Goal: Task Accomplishment & Management: Complete application form

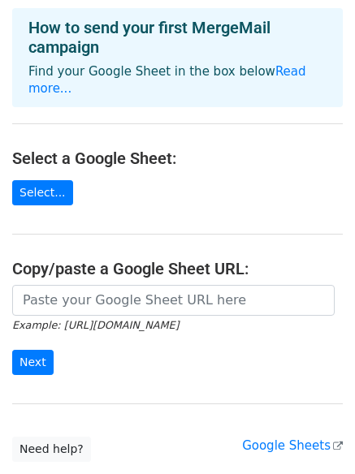
scroll to position [81, 0]
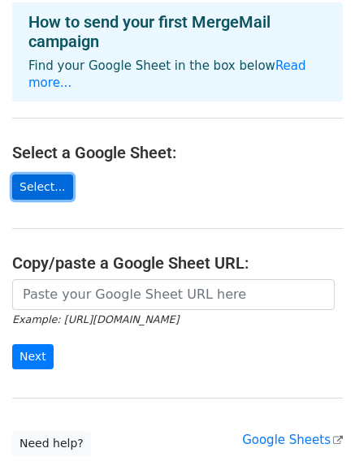
click at [50, 175] on link "Select..." at bounding box center [42, 186] width 61 height 25
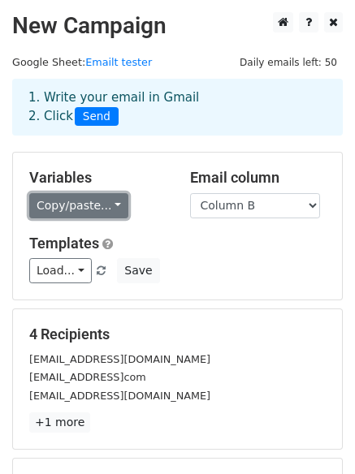
click at [90, 197] on link "Copy/paste..." at bounding box center [78, 205] width 99 height 25
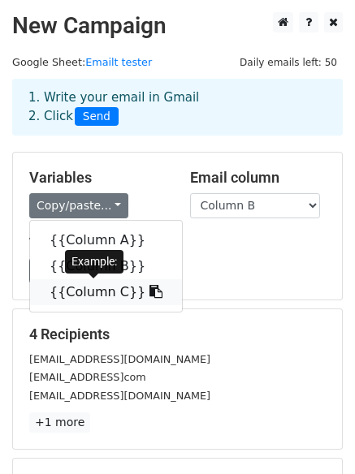
click at [84, 298] on link "{{Column C}}" at bounding box center [106, 292] width 152 height 26
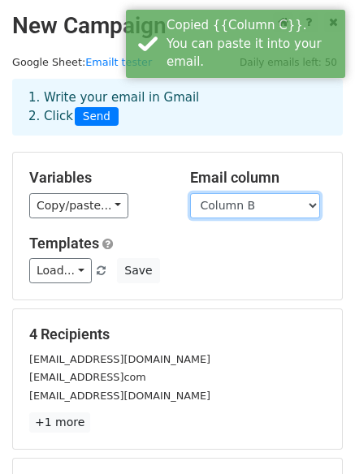
click at [260, 206] on select "Column A Column B Column C" at bounding box center [255, 205] width 130 height 25
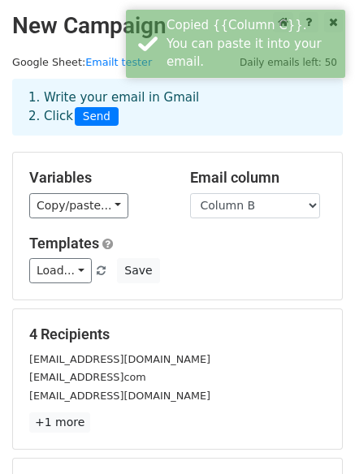
click at [150, 194] on div "Copy/paste... {{Column A}} {{Column B}} {{Column C}}" at bounding box center [97, 205] width 136 height 25
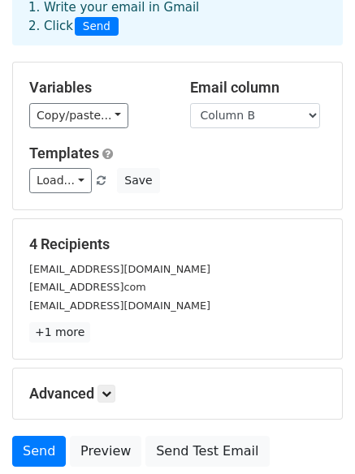
scroll to position [162, 0]
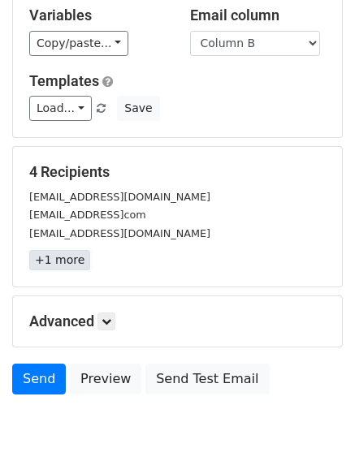
click at [62, 264] on link "+1 more" at bounding box center [59, 260] width 61 height 20
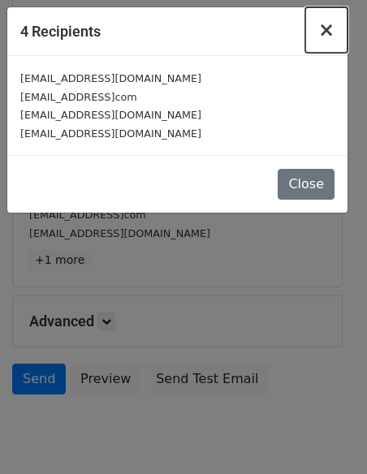
click at [338, 32] on button "×" at bounding box center [326, 29] width 42 height 45
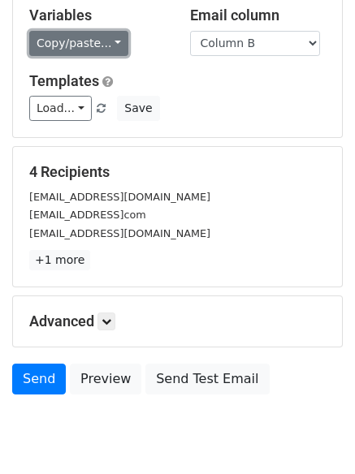
click at [64, 54] on link "Copy/paste..." at bounding box center [78, 43] width 99 height 25
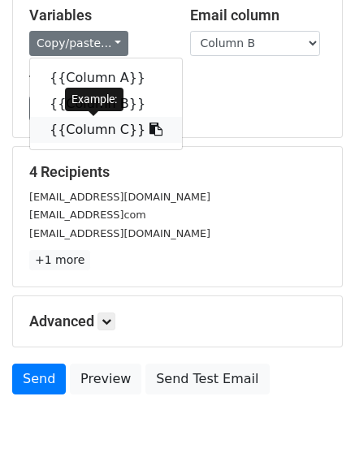
click at [149, 128] on icon at bounding box center [155, 129] width 13 height 13
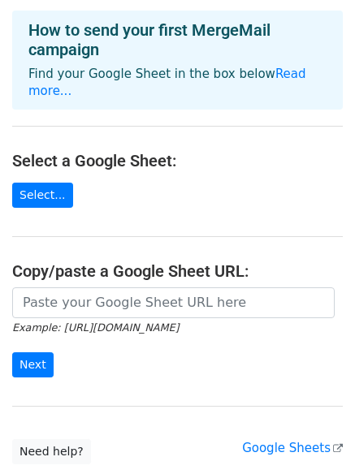
scroll to position [81, 0]
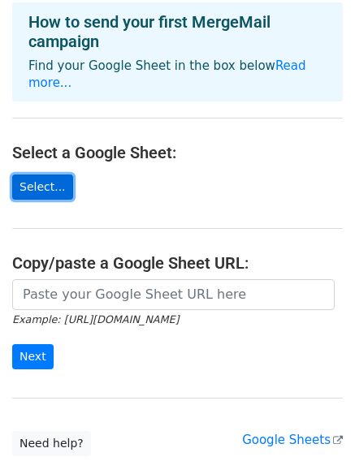
click at [26, 177] on link "Select..." at bounding box center [42, 186] width 61 height 25
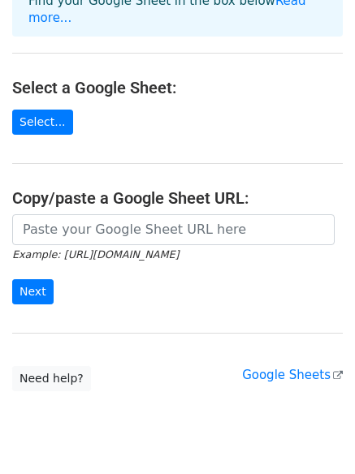
scroll to position [176, 0]
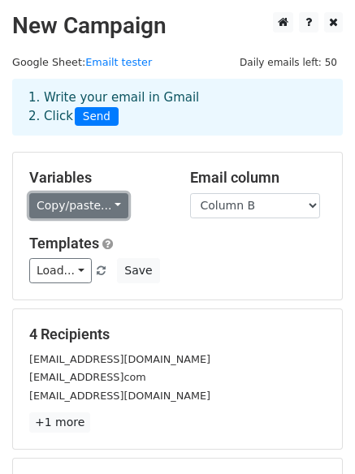
click at [59, 215] on link "Copy/paste..." at bounding box center [78, 205] width 99 height 25
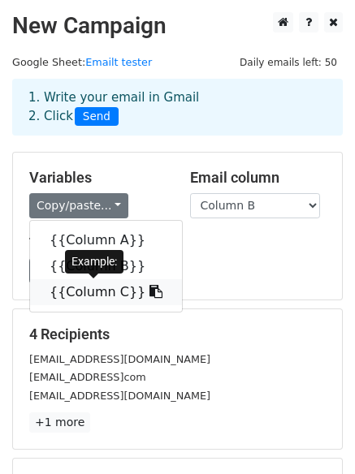
click at [62, 288] on link "{{Column C}}" at bounding box center [106, 292] width 152 height 26
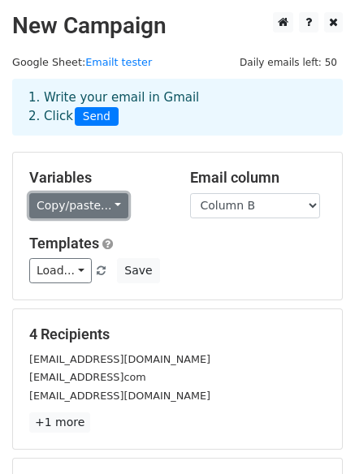
click at [79, 210] on link "Copy/paste..." at bounding box center [78, 205] width 99 height 25
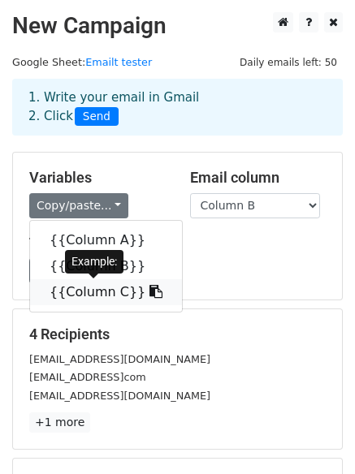
click at [149, 290] on icon at bounding box center [155, 291] width 13 height 13
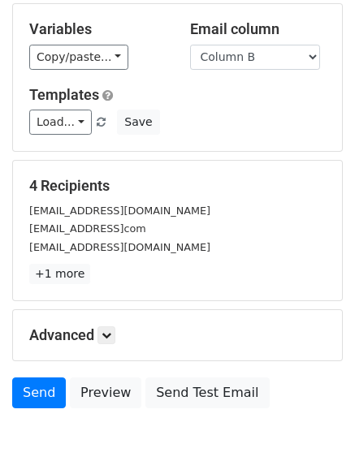
scroll to position [221, 0]
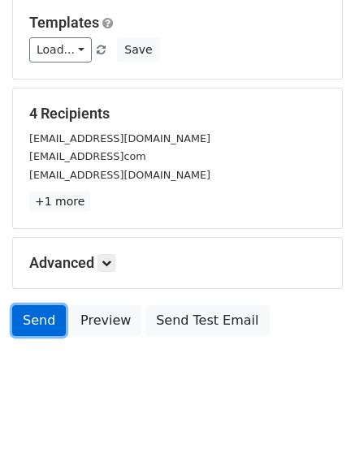
click at [35, 312] on link "Send" at bounding box center [39, 320] width 54 height 31
click at [29, 332] on link "Send" at bounding box center [39, 320] width 54 height 31
click at [46, 319] on link "Send" at bounding box center [39, 320] width 54 height 31
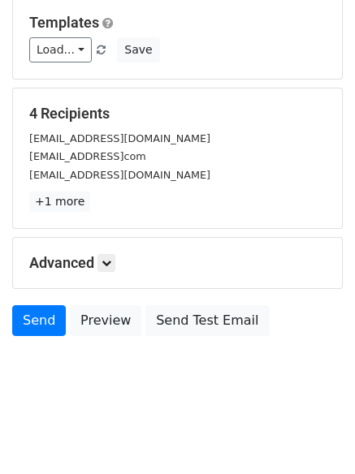
click at [100, 258] on h5 "Advanced" at bounding box center [177, 263] width 296 height 18
click at [110, 263] on icon at bounding box center [106, 263] width 10 height 10
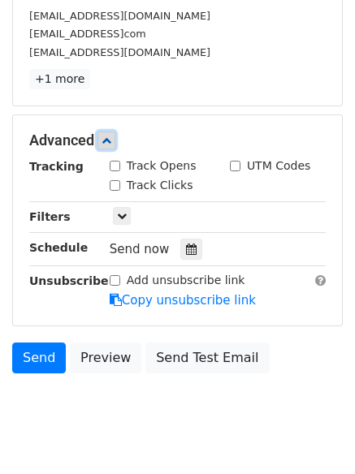
scroll to position [380, 0]
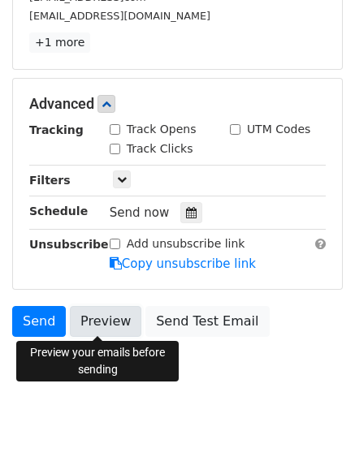
click at [80, 323] on link "Preview" at bounding box center [105, 321] width 71 height 31
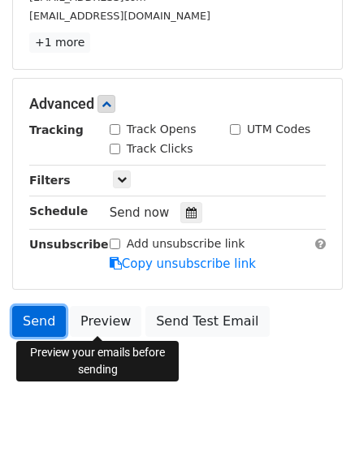
click at [42, 325] on link "Send" at bounding box center [39, 321] width 54 height 31
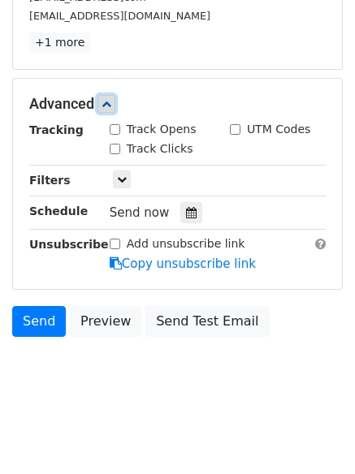
click at [107, 95] on link at bounding box center [106, 104] width 18 height 18
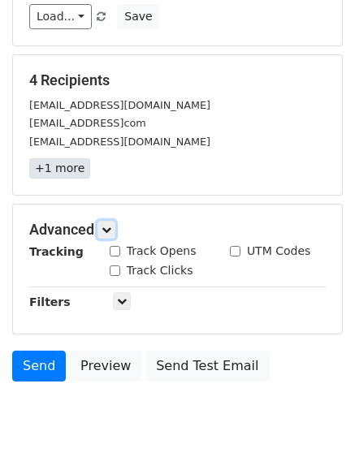
scroll to position [221, 0]
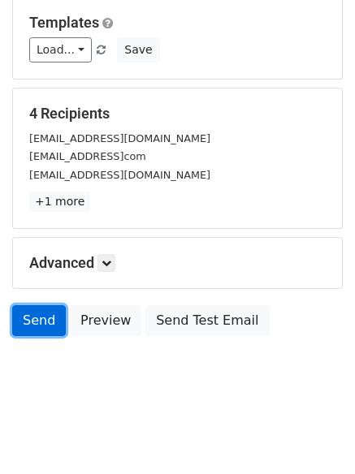
click at [19, 323] on link "Send" at bounding box center [39, 320] width 54 height 31
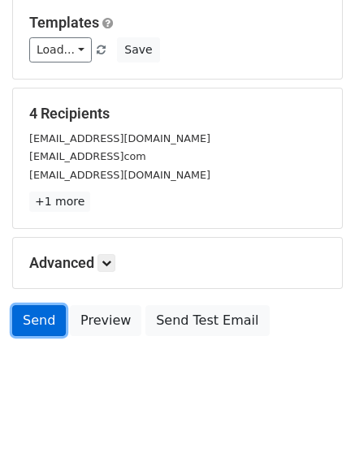
click at [45, 313] on link "Send" at bounding box center [39, 320] width 54 height 31
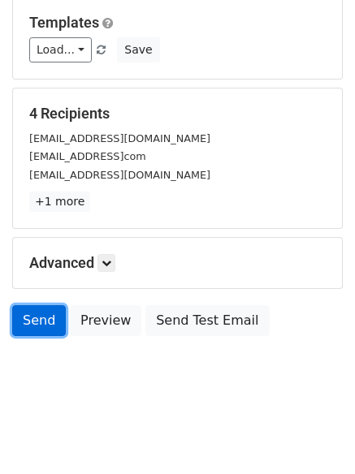
click at [45, 313] on link "Send" at bounding box center [39, 320] width 54 height 31
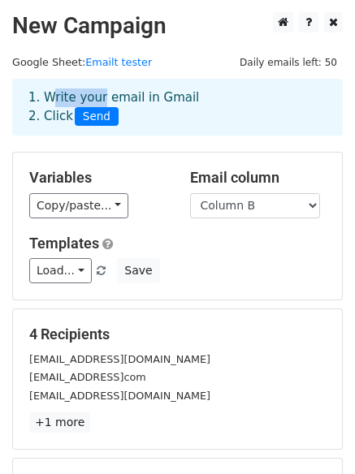
drag, startPoint x: 43, startPoint y: 94, endPoint x: 98, endPoint y: 123, distance: 62.0
click at [97, 117] on div "1. Write your email in Gmail 2. Click Send" at bounding box center [177, 106] width 322 height 37
click at [134, 144] on div "1. Write your email in Gmail 2. Click Send" at bounding box center [177, 119] width 355 height 65
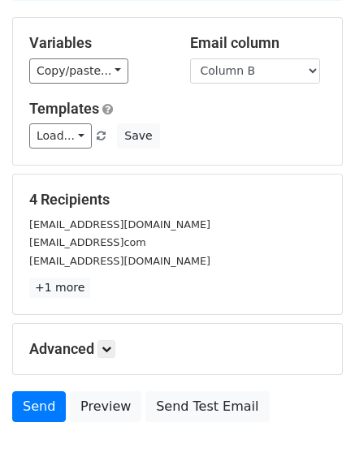
scroll to position [221, 0]
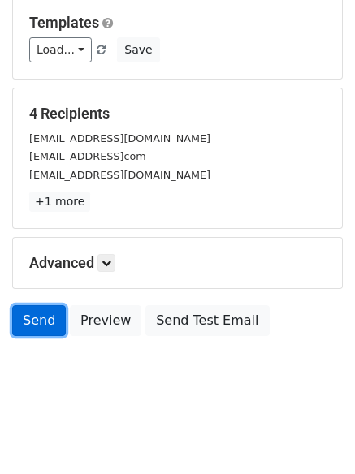
click at [32, 316] on link "Send" at bounding box center [39, 320] width 54 height 31
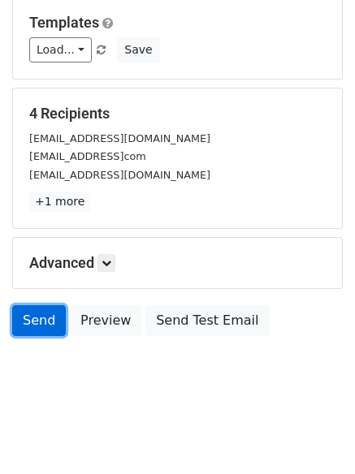
click at [32, 316] on link "Send" at bounding box center [39, 320] width 54 height 31
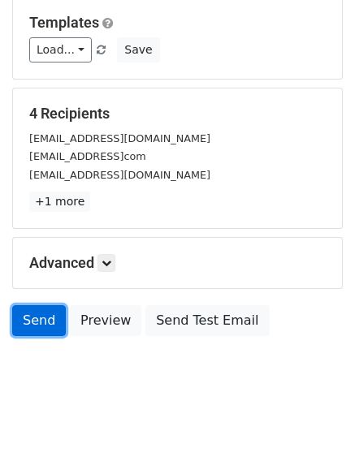
click at [32, 316] on link "Send" at bounding box center [39, 320] width 54 height 31
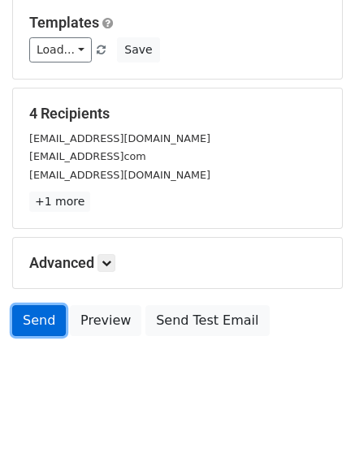
click at [32, 316] on link "Send" at bounding box center [39, 320] width 54 height 31
click at [55, 320] on link "Send" at bounding box center [39, 320] width 54 height 31
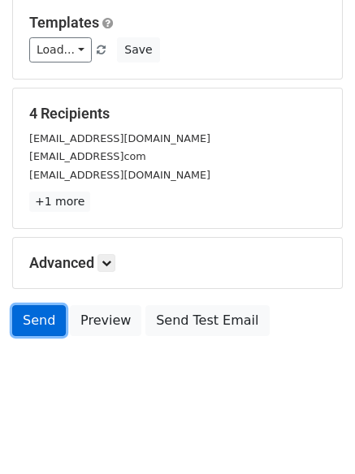
click at [56, 320] on link "Send" at bounding box center [39, 320] width 54 height 31
click at [57, 320] on link "Send" at bounding box center [39, 320] width 54 height 31
click at [51, 316] on link "Send" at bounding box center [39, 320] width 54 height 31
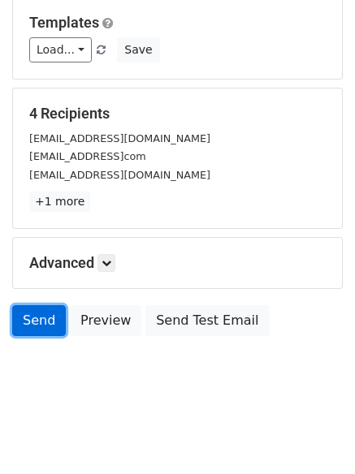
click at [51, 316] on link "Send" at bounding box center [39, 320] width 54 height 31
click at [51, 312] on link "Send" at bounding box center [39, 320] width 54 height 31
click at [51, 311] on link "Send" at bounding box center [39, 320] width 54 height 31
click at [49, 307] on link "Send" at bounding box center [39, 320] width 54 height 31
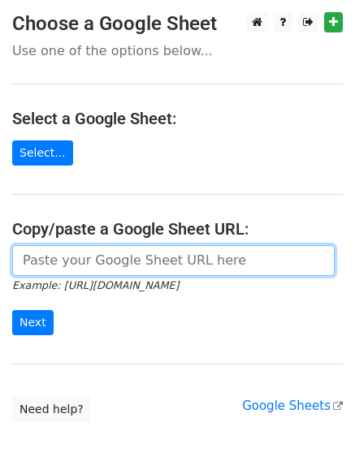
click at [197, 256] on input "url" at bounding box center [173, 260] width 322 height 31
paste input "https://docs.google.com/spreadsheets/d/1-lBbN2qzLbkaBCu7KrJ4U81_fqcu7GGNe7_6jz4…"
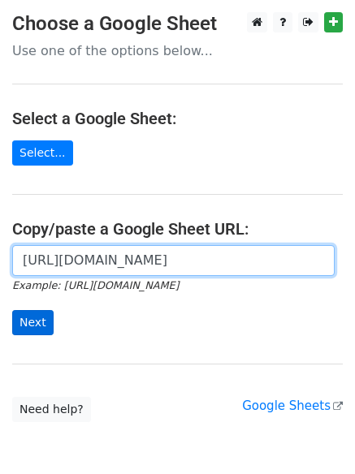
type input "https://docs.google.com/spreadsheets/d/1-lBbN2qzLbkaBCu7KrJ4U81_fqcu7GGNe7_6jz4…"
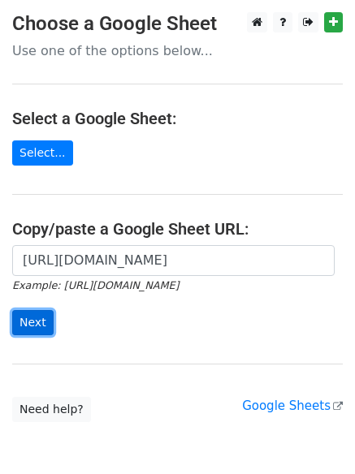
click at [30, 327] on input "Next" at bounding box center [32, 322] width 41 height 25
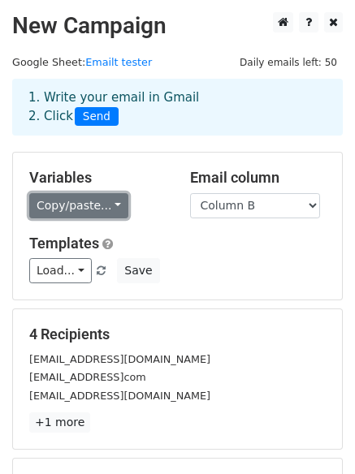
click at [74, 206] on link "Copy/paste..." at bounding box center [78, 205] width 99 height 25
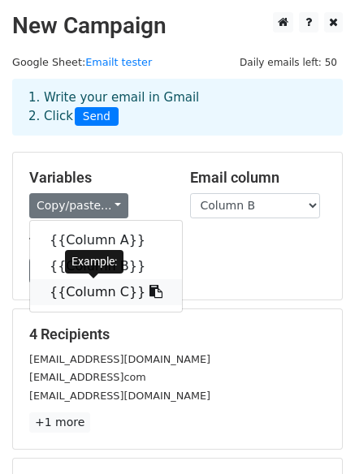
click at [98, 291] on link "{{Column C}}" at bounding box center [106, 292] width 152 height 26
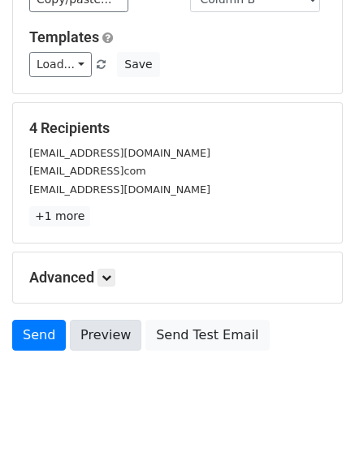
scroll to position [221, 0]
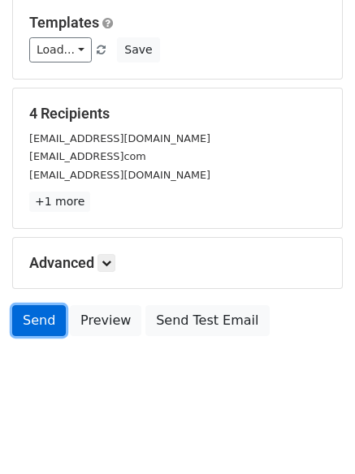
click at [33, 321] on link "Send" at bounding box center [39, 320] width 54 height 31
click at [46, 309] on link "Send" at bounding box center [39, 320] width 54 height 31
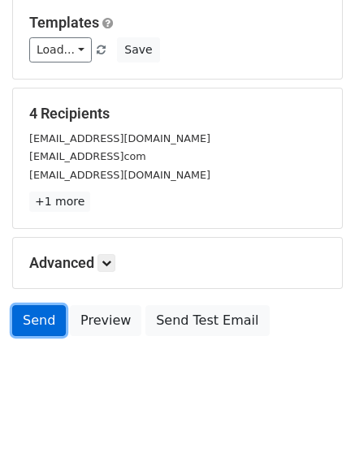
click at [46, 309] on link "Send" at bounding box center [39, 320] width 54 height 31
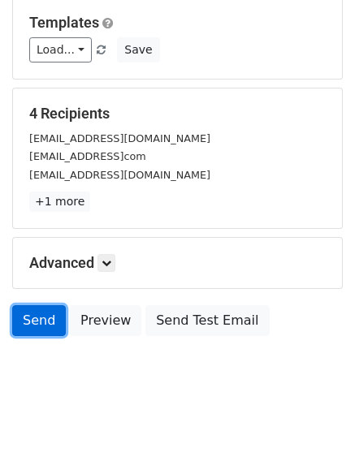
click at [46, 309] on link "Send" at bounding box center [39, 320] width 54 height 31
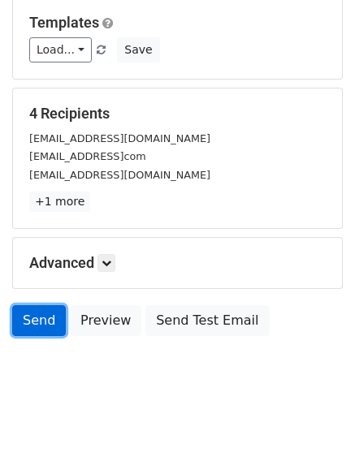
click at [46, 309] on link "Send" at bounding box center [39, 320] width 54 height 31
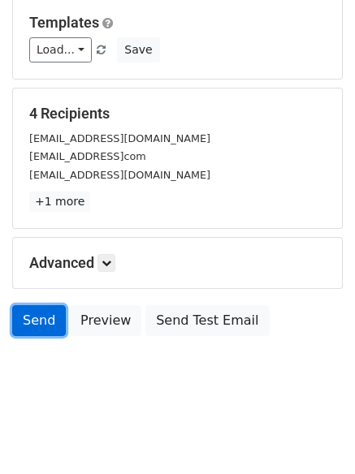
click at [46, 309] on link "Send" at bounding box center [39, 320] width 54 height 31
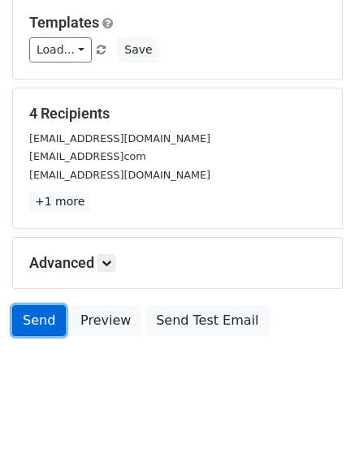
click at [42, 328] on link "Send" at bounding box center [39, 320] width 54 height 31
click at [42, 325] on link "Send" at bounding box center [39, 320] width 54 height 31
click at [41, 327] on link "Send" at bounding box center [39, 320] width 54 height 31
click at [41, 328] on link "Send" at bounding box center [39, 320] width 54 height 31
click at [41, 331] on link "Send" at bounding box center [39, 320] width 54 height 31
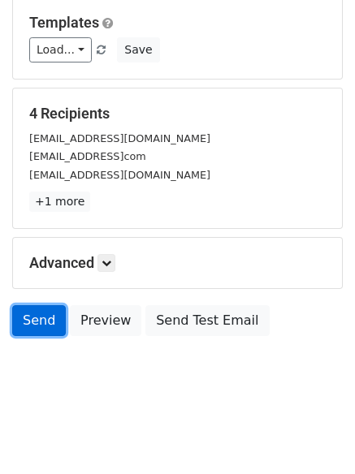
click at [41, 331] on link "Send" at bounding box center [39, 320] width 54 height 31
click at [41, 330] on link "Send" at bounding box center [39, 320] width 54 height 31
click at [40, 330] on link "Send" at bounding box center [39, 320] width 54 height 31
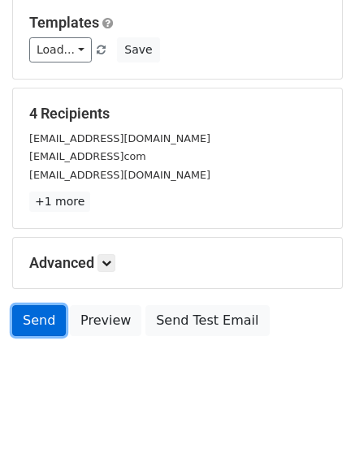
click at [40, 330] on link "Send" at bounding box center [39, 320] width 54 height 31
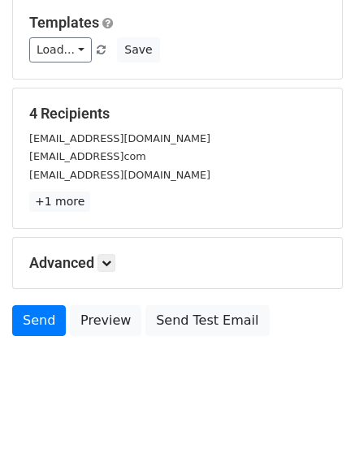
click at [31, 236] on form "Variables Copy/paste... {{Column A}} {{Column B}} {{Column C}} Email column Col…" at bounding box center [177, 137] width 330 height 413
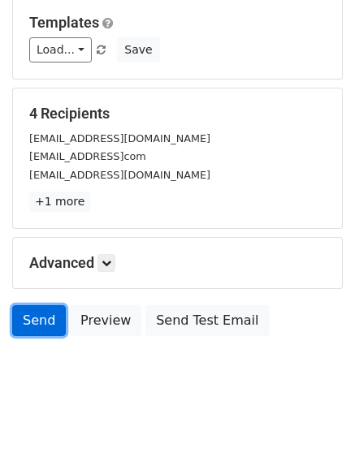
click at [32, 315] on link "Send" at bounding box center [39, 320] width 54 height 31
click at [32, 316] on link "Send" at bounding box center [39, 320] width 54 height 31
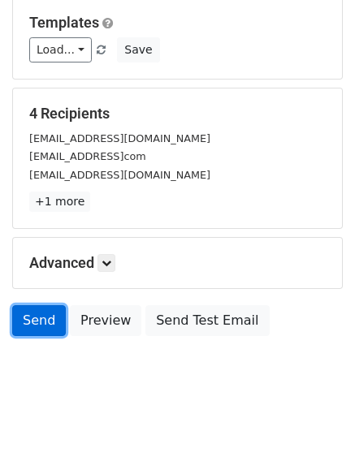
click at [32, 316] on link "Send" at bounding box center [39, 320] width 54 height 31
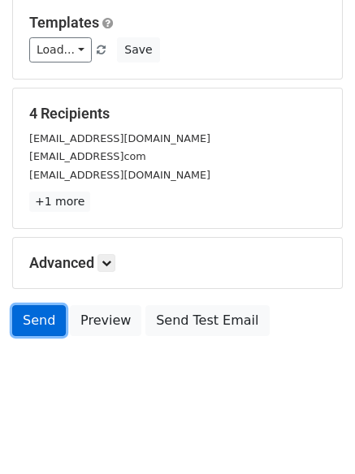
click at [32, 316] on link "Send" at bounding box center [39, 320] width 54 height 31
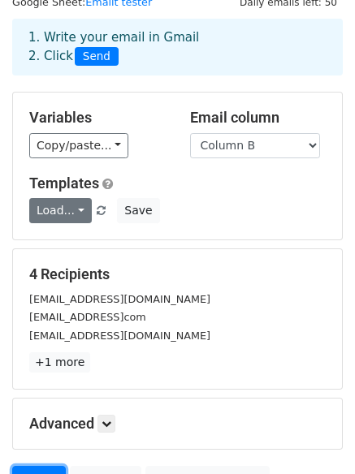
scroll to position [58, 0]
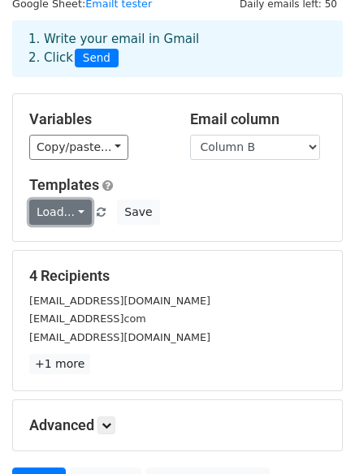
click at [67, 217] on link "Load..." at bounding box center [60, 212] width 62 height 25
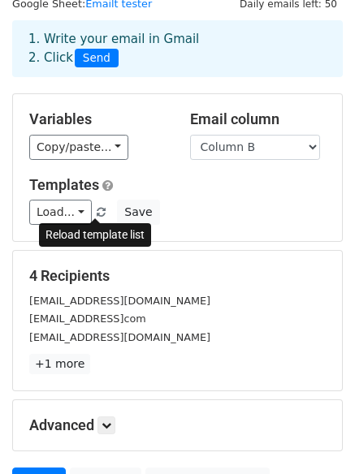
click at [97, 213] on span at bounding box center [101, 213] width 9 height 11
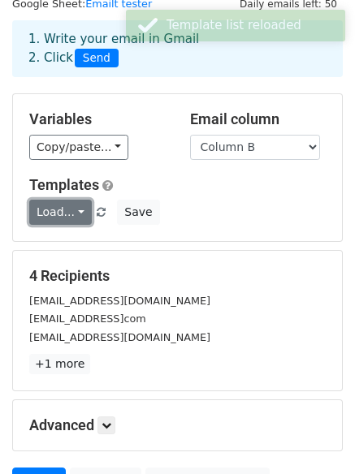
click at [68, 221] on link "Load..." at bounding box center [60, 212] width 62 height 25
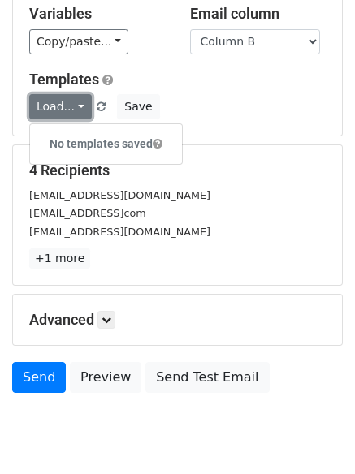
scroll to position [221, 0]
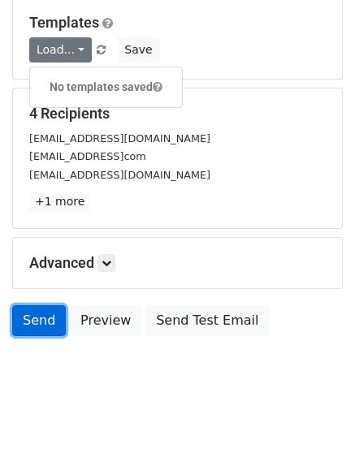
click at [34, 327] on link "Send" at bounding box center [39, 320] width 54 height 31
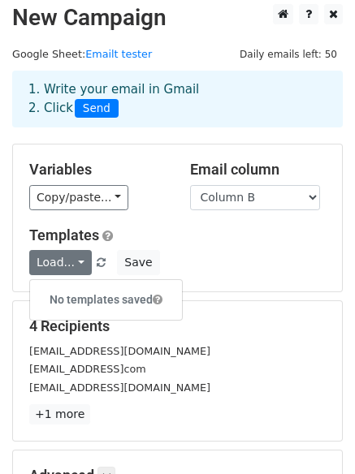
scroll to position [0, 0]
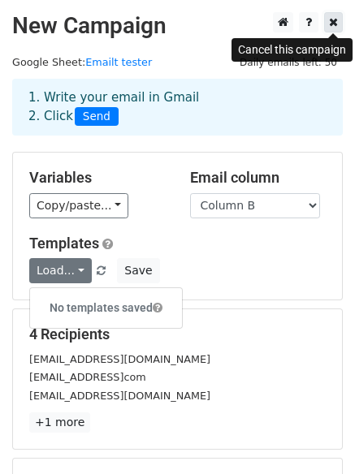
click at [333, 19] on icon at bounding box center [333, 21] width 9 height 11
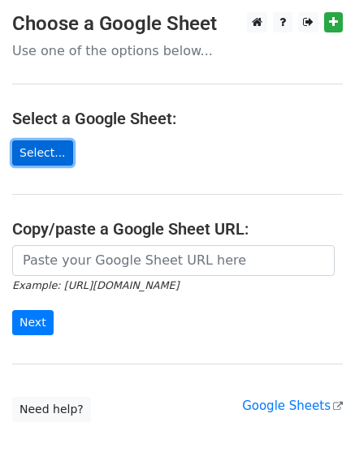
click at [58, 162] on link "Select..." at bounding box center [42, 152] width 61 height 25
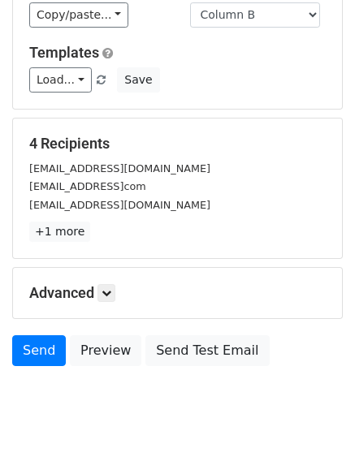
scroll to position [221, 0]
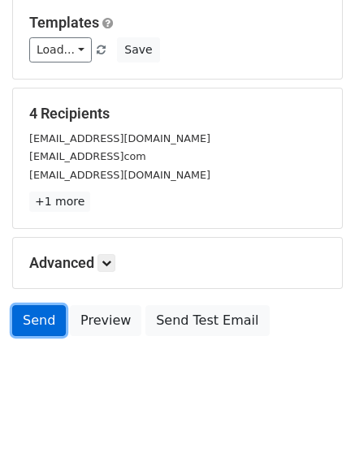
click at [32, 312] on link "Send" at bounding box center [39, 320] width 54 height 31
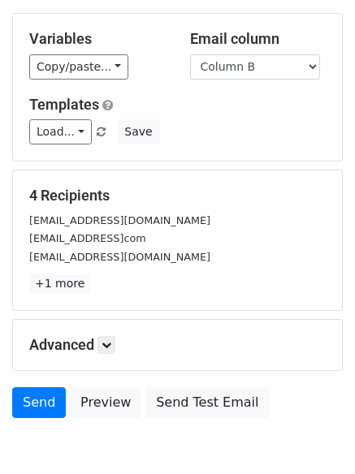
scroll to position [0, 0]
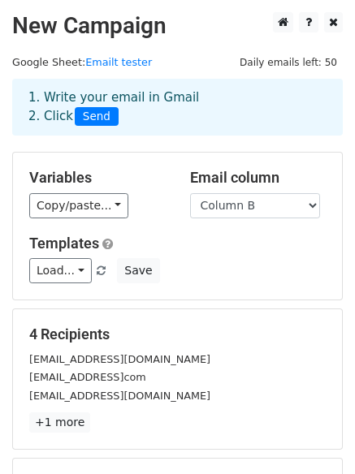
click at [89, 111] on span "Send" at bounding box center [97, 116] width 44 height 19
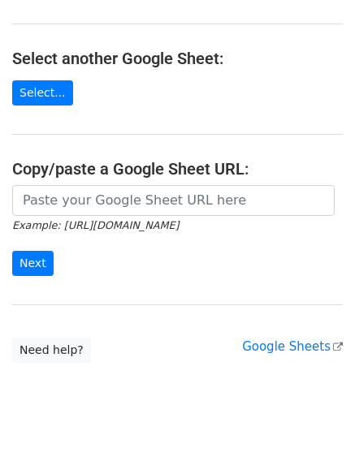
scroll to position [162, 0]
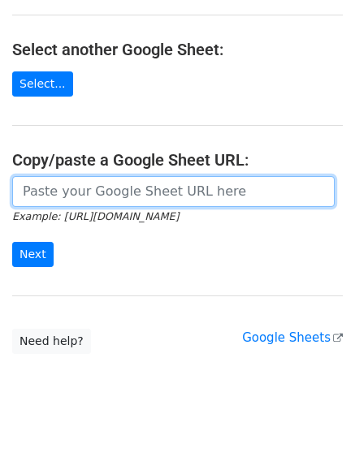
click at [177, 187] on input "url" at bounding box center [173, 191] width 322 height 31
paste input "[URL][DOMAIN_NAME]"
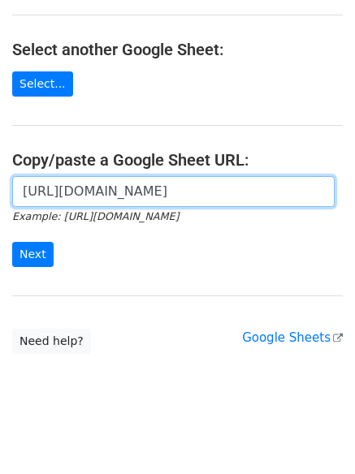
scroll to position [0, 350]
type input "[URL][DOMAIN_NAME]"
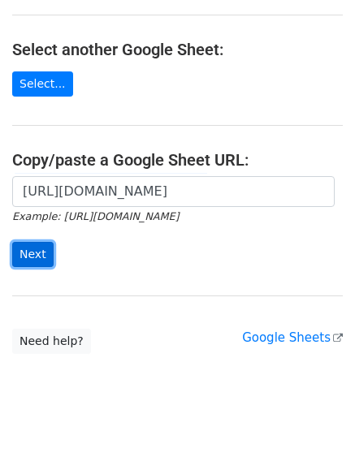
click at [45, 255] on input "Next" at bounding box center [32, 254] width 41 height 25
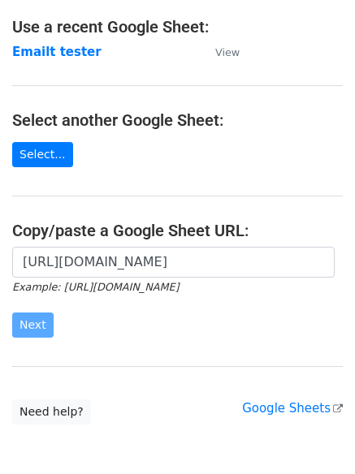
scroll to position [0, 0]
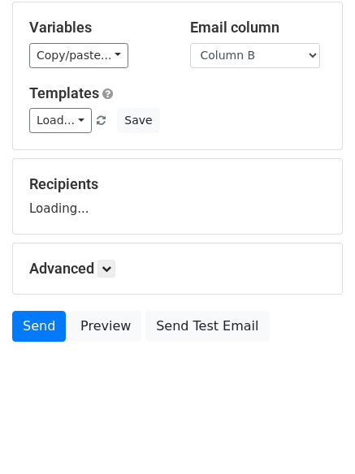
scroll to position [156, 0]
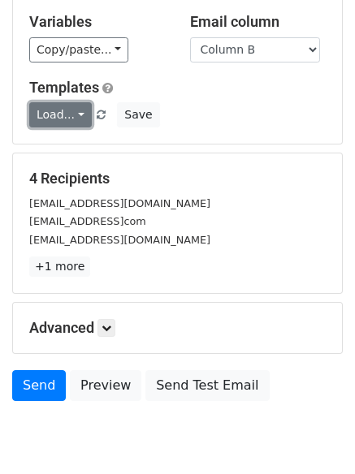
click at [69, 118] on link "Load..." at bounding box center [60, 114] width 62 height 25
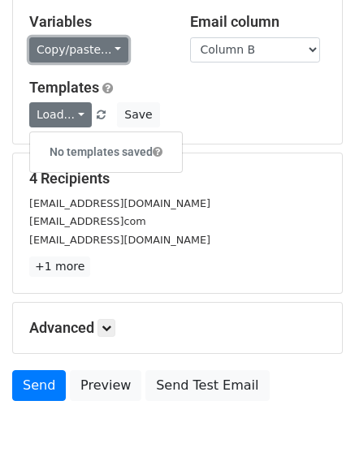
click at [94, 37] on link "Copy/paste..." at bounding box center [78, 49] width 99 height 25
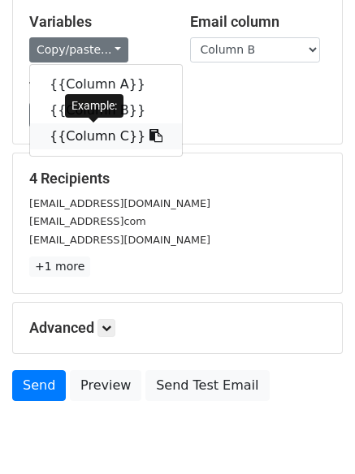
click at [103, 136] on link "{{Column C}}" at bounding box center [106, 136] width 152 height 26
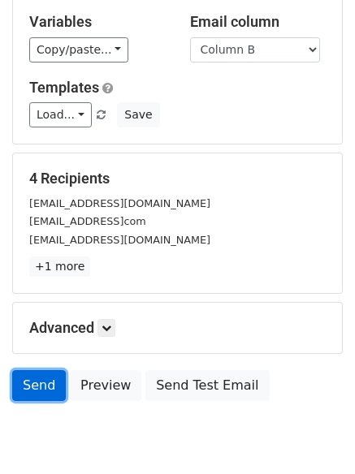
click at [39, 377] on link "Send" at bounding box center [39, 385] width 54 height 31
click at [38, 377] on link "Send" at bounding box center [39, 385] width 54 height 31
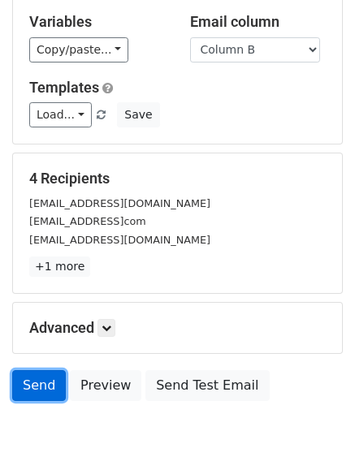
click at [38, 377] on link "Send" at bounding box center [39, 385] width 54 height 31
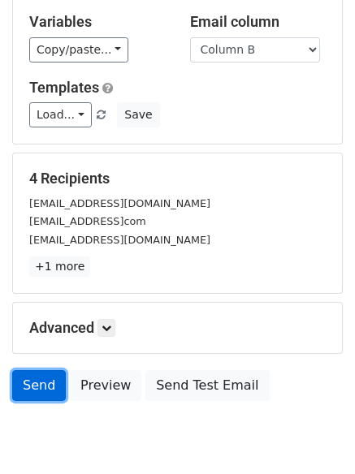
click at [38, 377] on link "Send" at bounding box center [39, 385] width 54 height 31
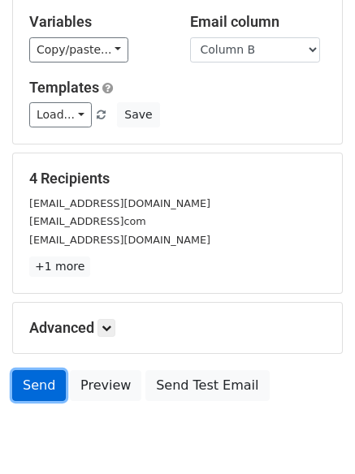
click at [38, 377] on link "Send" at bounding box center [39, 385] width 54 height 31
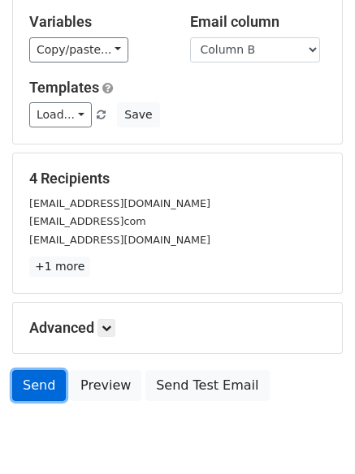
click at [38, 377] on link "Send" at bounding box center [39, 385] width 54 height 31
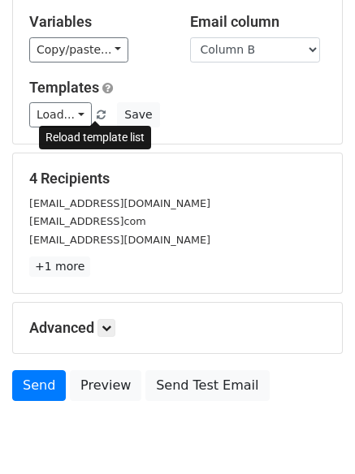
click at [97, 119] on span at bounding box center [101, 115] width 9 height 11
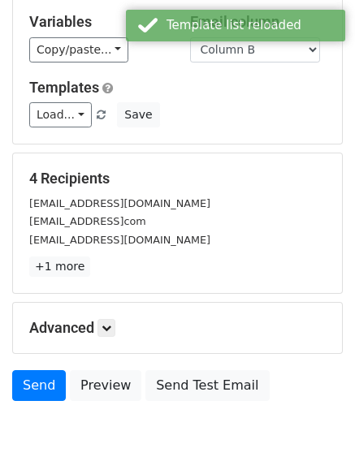
click at [97, 112] on span at bounding box center [101, 115] width 9 height 11
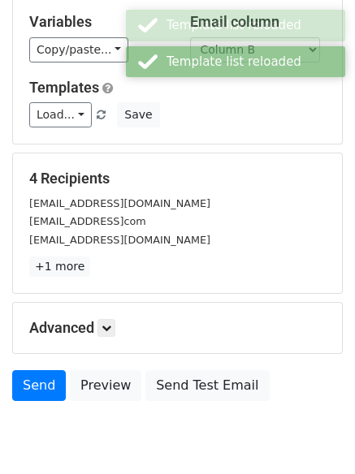
click at [97, 112] on span at bounding box center [101, 115] width 9 height 11
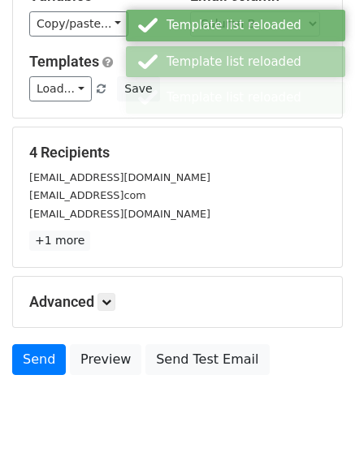
scroll to position [221, 0]
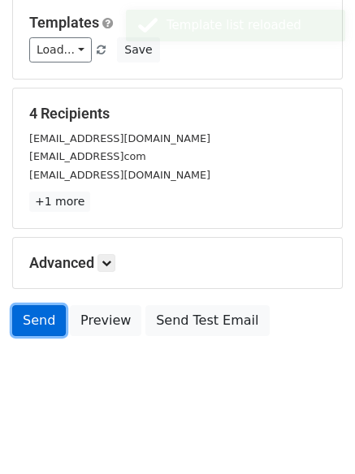
click at [50, 325] on link "Send" at bounding box center [39, 320] width 54 height 31
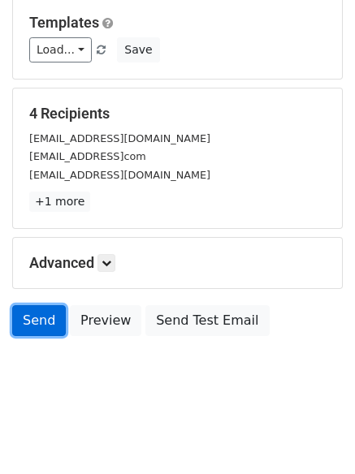
click at [50, 325] on link "Send" at bounding box center [39, 320] width 54 height 31
click at [52, 325] on link "Send" at bounding box center [39, 320] width 54 height 31
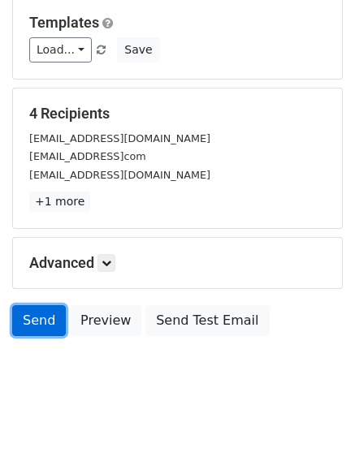
click at [52, 325] on link "Send" at bounding box center [39, 320] width 54 height 31
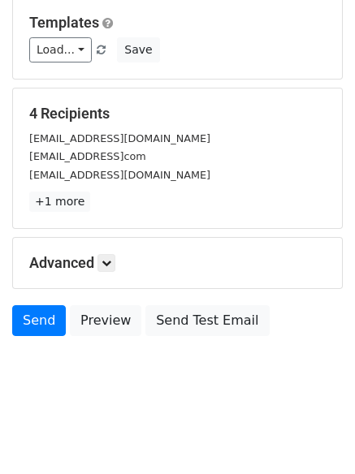
click at [59, 359] on body "New Campaign Daily emails left: 47 Google Sheet: Emailt tester 1. Write your em…" at bounding box center [177, 99] width 355 height 617
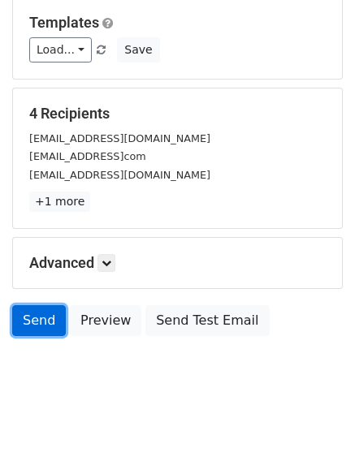
click at [52, 330] on link "Send" at bounding box center [39, 320] width 54 height 31
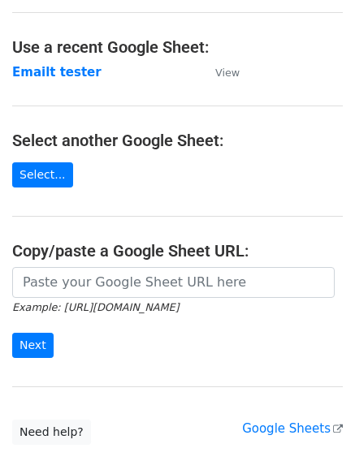
scroll to position [162, 0]
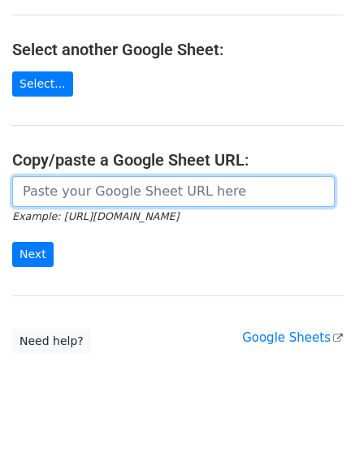
click at [98, 192] on input "url" at bounding box center [173, 191] width 322 height 31
paste input "[URL][DOMAIN_NAME]"
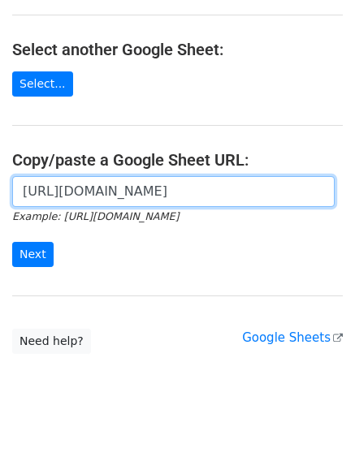
scroll to position [0, 350]
type input "[URL][DOMAIN_NAME]"
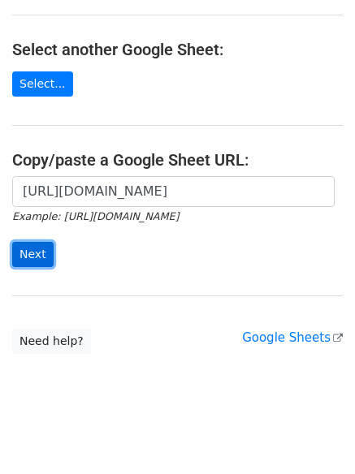
click at [22, 246] on input "Next" at bounding box center [32, 254] width 41 height 25
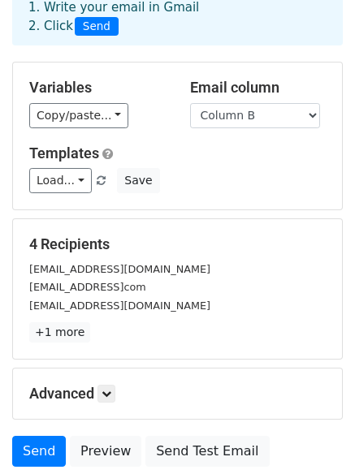
scroll to position [162, 0]
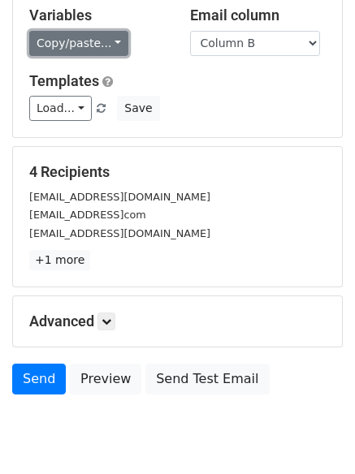
click at [51, 47] on link "Copy/paste..." at bounding box center [78, 43] width 99 height 25
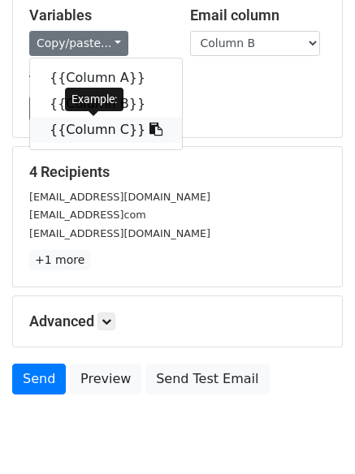
click at [149, 131] on icon at bounding box center [155, 129] width 13 height 13
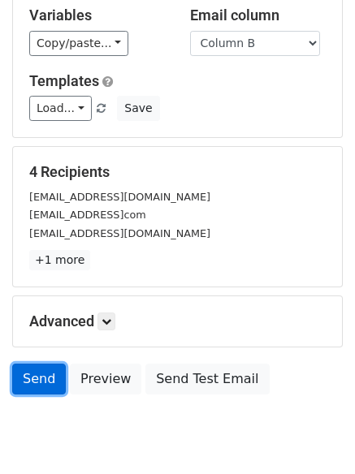
click at [21, 374] on link "Send" at bounding box center [39, 378] width 54 height 31
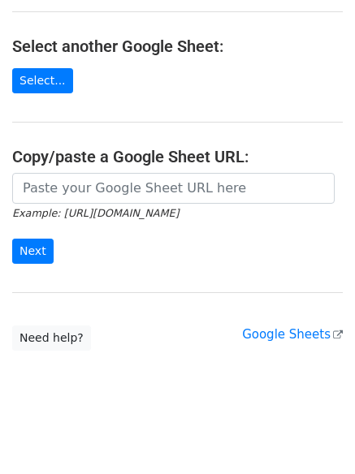
scroll to position [172, 0]
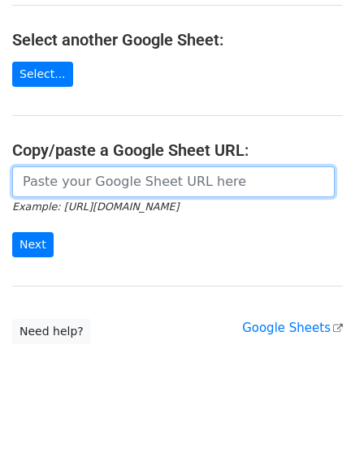
click at [78, 175] on input "url" at bounding box center [173, 181] width 322 height 31
paste input "https://docs.google.com/spreadsheets/d/1-lBbN2qzLbkaBCu7KrJ4U81_fqcu7GGNe7_6jz4…"
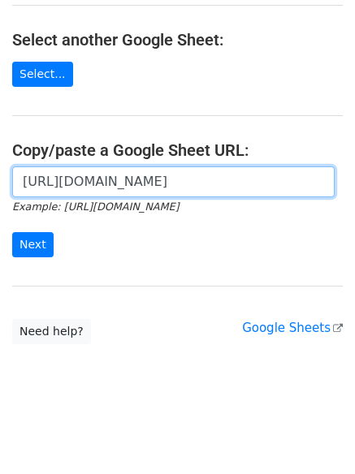
scroll to position [0, 350]
type input "[URL][DOMAIN_NAME]"
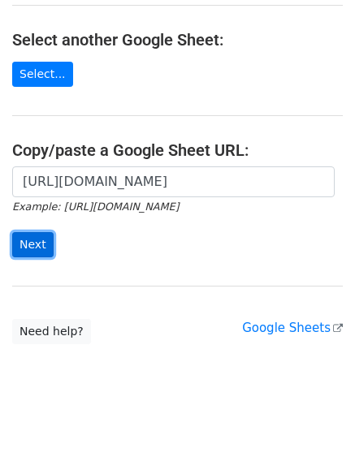
click at [41, 239] on input "Next" at bounding box center [32, 244] width 41 height 25
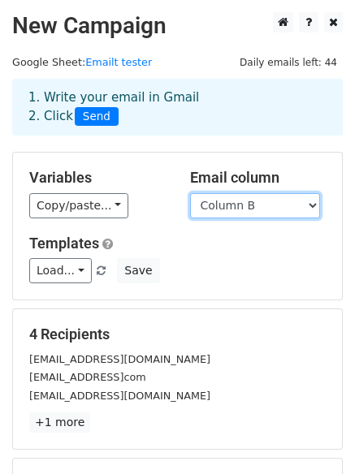
click at [247, 201] on select "Column A Column B Column C" at bounding box center [255, 205] width 130 height 25
click at [190, 193] on select "Column A Column B Column C" at bounding box center [255, 205] width 130 height 25
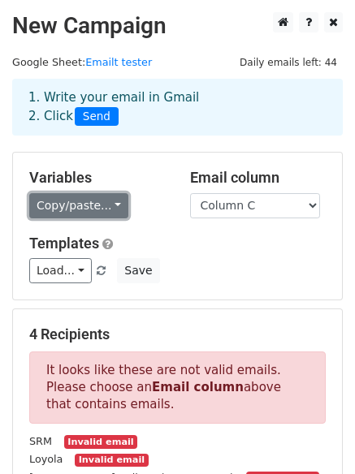
click at [77, 209] on link "Copy/paste..." at bounding box center [78, 205] width 99 height 25
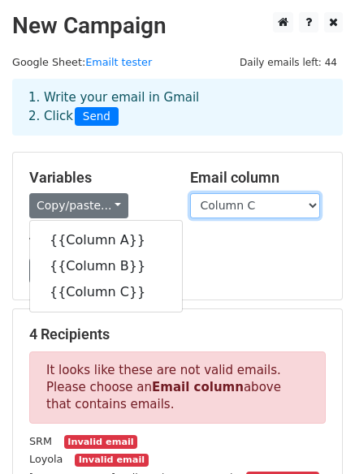
click at [241, 200] on select "Column A Column B Column C" at bounding box center [255, 205] width 130 height 25
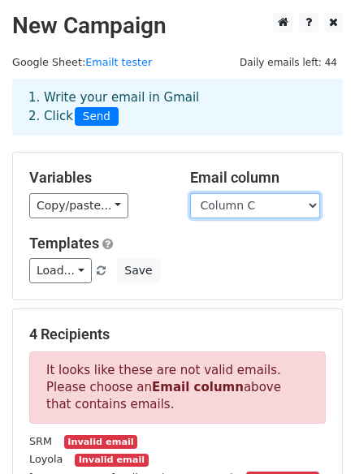
select select "Column B"
click at [190, 193] on select "Column A Column B Column C" at bounding box center [255, 205] width 130 height 25
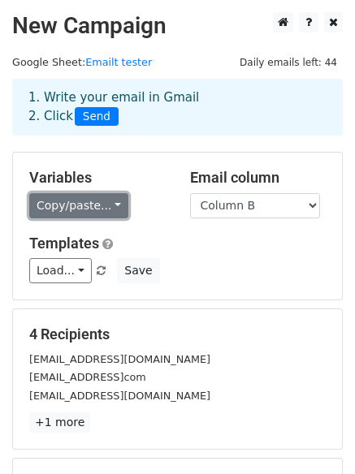
click at [76, 209] on link "Copy/paste..." at bounding box center [78, 205] width 99 height 25
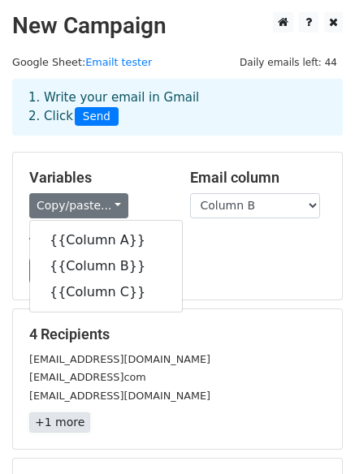
click at [64, 426] on link "+1 more" at bounding box center [59, 422] width 61 height 20
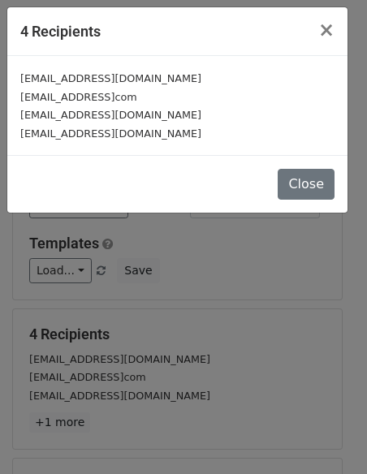
click at [127, 121] on small "[EMAIL_ADDRESS][DOMAIN_NAME]" at bounding box center [110, 115] width 181 height 12
drag, startPoint x: 135, startPoint y: 140, endPoint x: 4, endPoint y: 141, distance: 130.6
click at [7, 141] on div "gouthamkarthick20f@gmail.com gouthham2000karthick@gmailcom 10stellaroseline@gma…" at bounding box center [177, 105] width 340 height 99
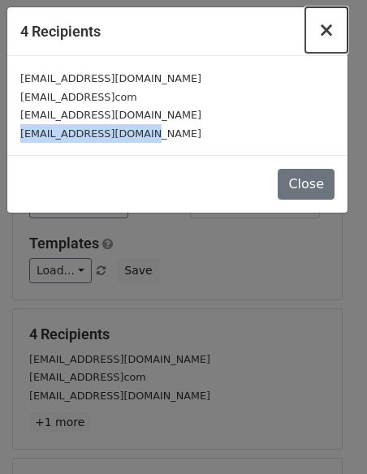
click at [332, 26] on span "×" at bounding box center [326, 30] width 16 height 23
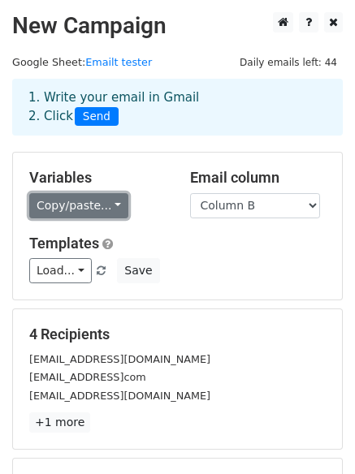
click at [89, 200] on link "Copy/paste..." at bounding box center [78, 205] width 99 height 25
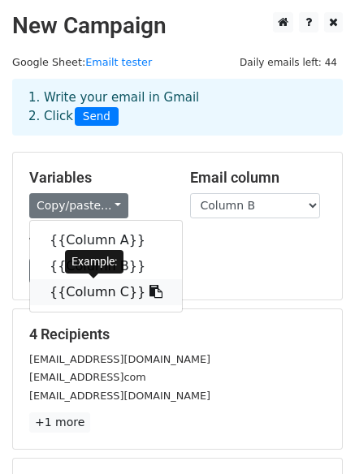
click at [149, 293] on icon at bounding box center [155, 291] width 13 height 13
copy small "96siranjeevi@gmail.com"
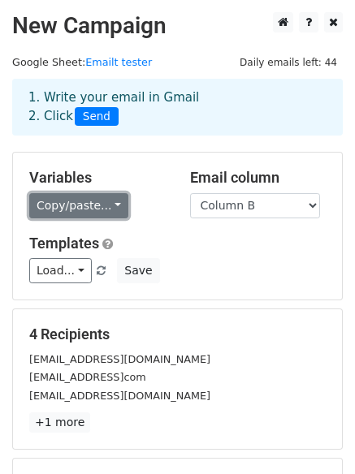
click at [75, 195] on link "Copy/paste..." at bounding box center [78, 205] width 99 height 25
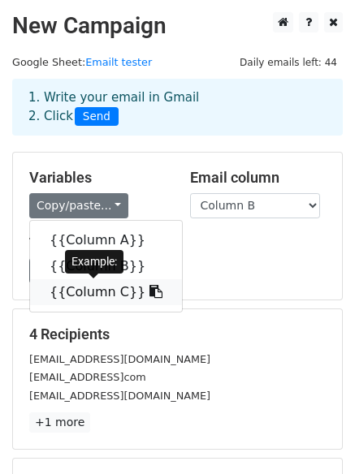
click at [149, 290] on icon at bounding box center [155, 291] width 13 height 13
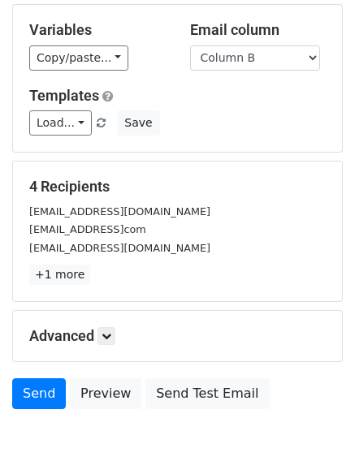
scroll to position [221, 0]
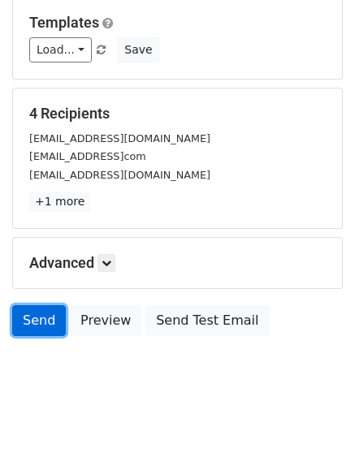
click at [37, 310] on link "Send" at bounding box center [39, 320] width 54 height 31
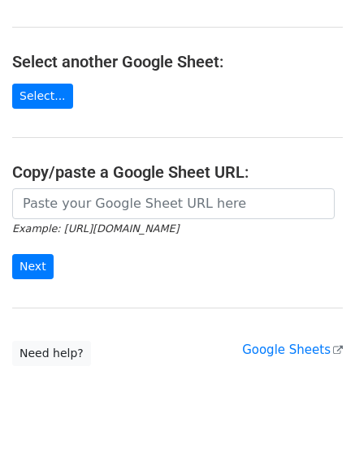
scroll to position [172, 0]
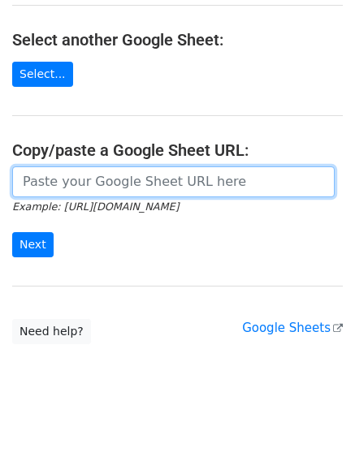
click at [95, 177] on input "url" at bounding box center [173, 181] width 322 height 31
paste input "https://docs.google.com/spreadsheets/d/1-lBbN2qzLbkaBCu7KrJ4U81_fqcu7GGNe7_6jz4…"
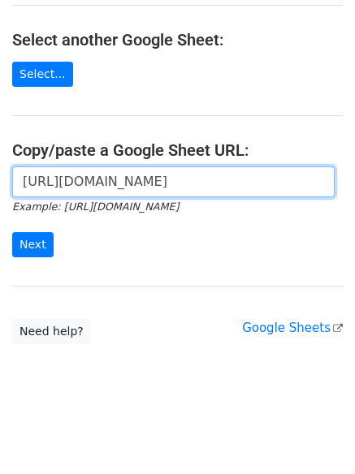
scroll to position [0, 350]
type input "https://docs.google.com/spreadsheets/d/1-lBbN2qzLbkaBCu7KrJ4U81_fqcu7GGNe7_6jz4…"
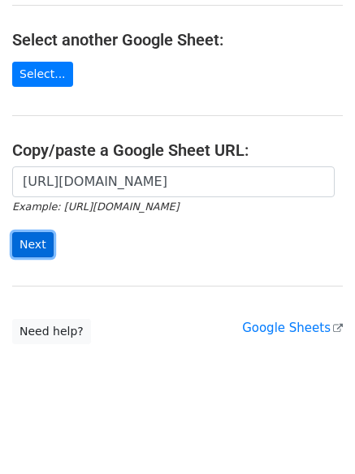
click at [41, 243] on input "Next" at bounding box center [32, 244] width 41 height 25
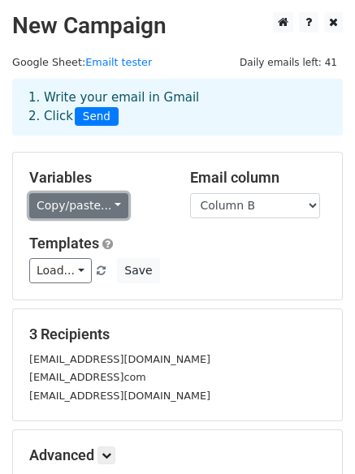
click at [85, 197] on link "Copy/paste..." at bounding box center [78, 205] width 99 height 25
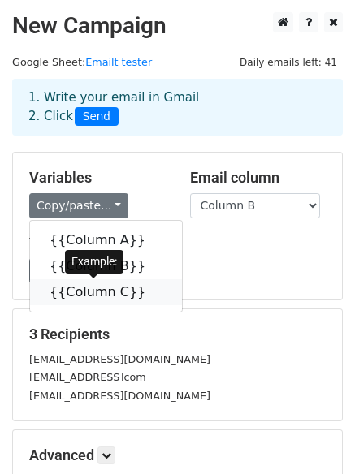
click at [79, 290] on link "{{Column C}}" at bounding box center [106, 292] width 152 height 26
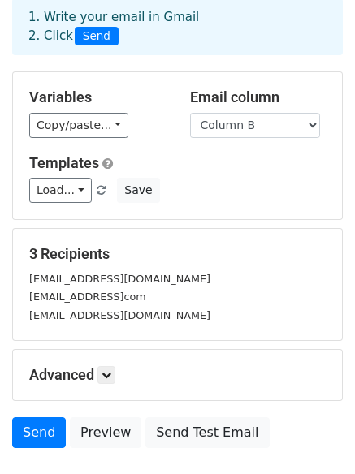
scroll to position [192, 0]
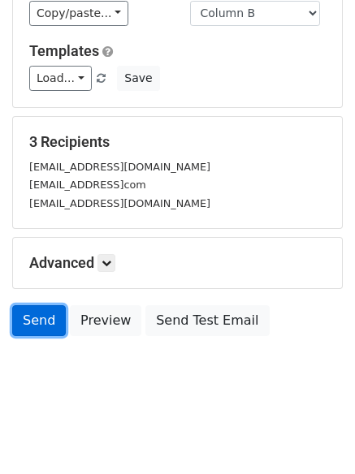
click at [37, 325] on link "Send" at bounding box center [39, 320] width 54 height 31
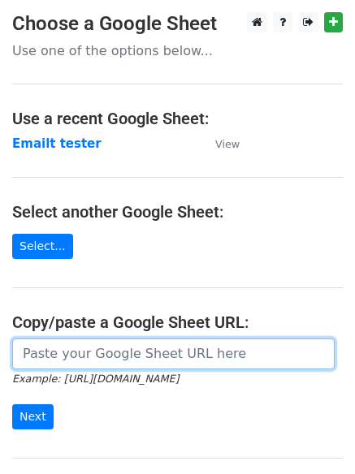
click at [81, 359] on input "url" at bounding box center [173, 353] width 322 height 31
paste input "[URL][DOMAIN_NAME]"
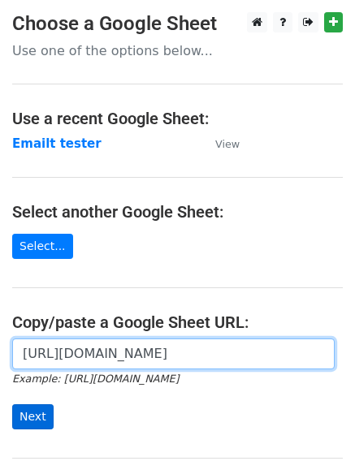
type input "[URL][DOMAIN_NAME]"
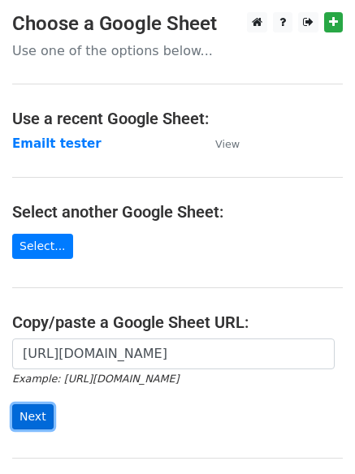
click at [28, 422] on input "Next" at bounding box center [32, 416] width 41 height 25
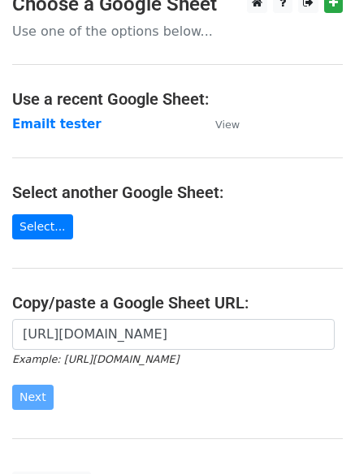
scroll to position [0, 0]
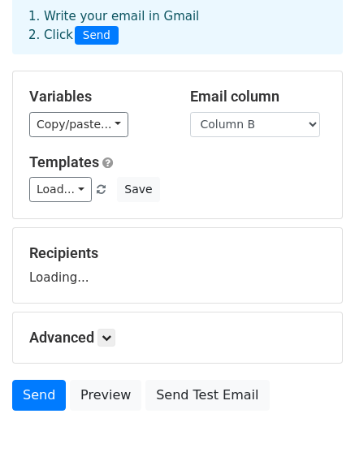
scroll to position [156, 0]
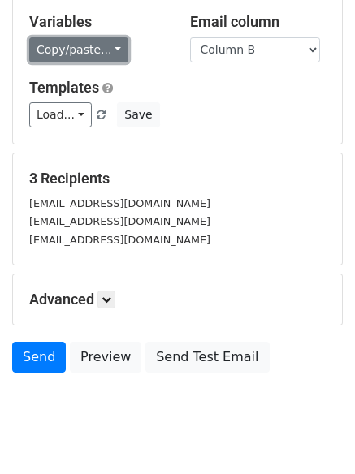
click at [61, 57] on link "Copy/paste..." at bounding box center [78, 49] width 99 height 25
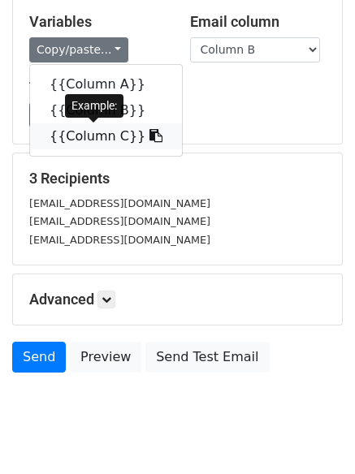
click at [88, 129] on link "{{Column C}}" at bounding box center [106, 136] width 152 height 26
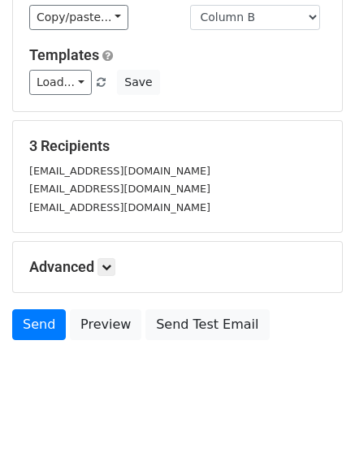
scroll to position [192, 0]
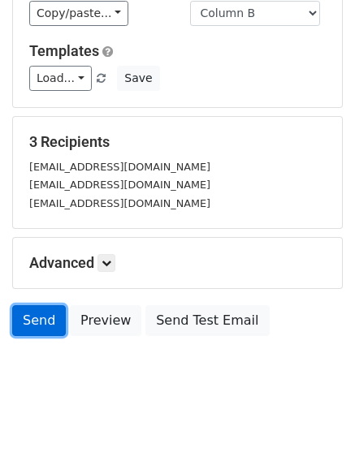
click at [30, 307] on link "Send" at bounding box center [39, 320] width 54 height 31
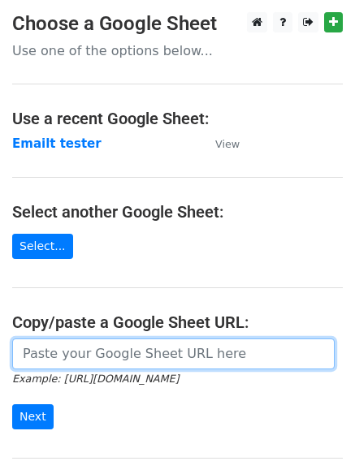
click at [68, 363] on input "url" at bounding box center [173, 353] width 322 height 31
paste input "https://docs.google.com/spreadsheets/d/1-lBbN2qzLbkaBCu7KrJ4U81_fqcu7GGNe7_6jz4…"
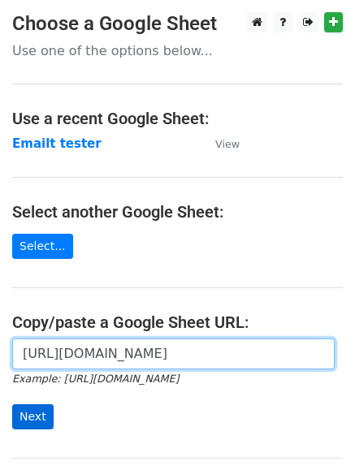
type input "https://docs.google.com/spreadsheets/d/1-lBbN2qzLbkaBCu7KrJ4U81_fqcu7GGNe7_6jz4…"
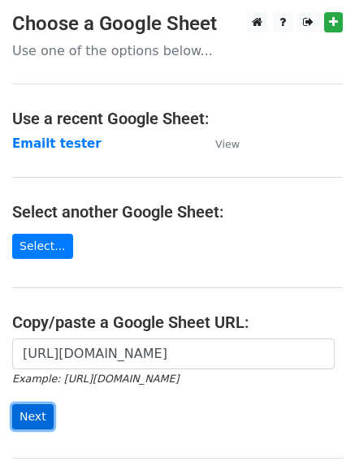
click at [36, 421] on input "Next" at bounding box center [32, 416] width 41 height 25
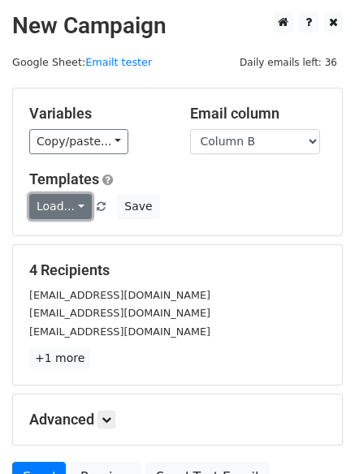
click at [67, 209] on link "Load..." at bounding box center [60, 206] width 62 height 25
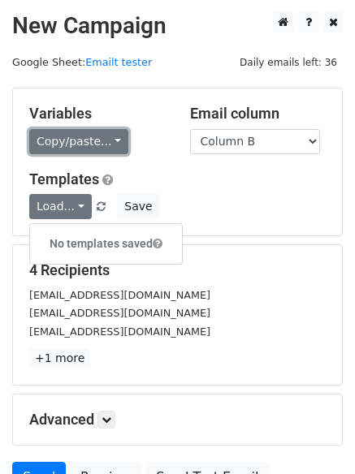
click at [90, 132] on link "Copy/paste..." at bounding box center [78, 141] width 99 height 25
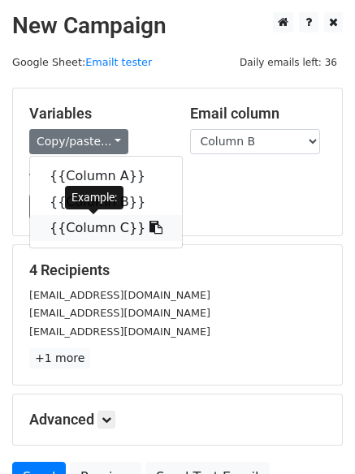
click at [149, 228] on icon at bounding box center [155, 227] width 13 height 13
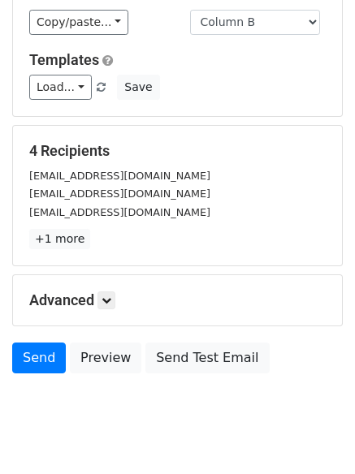
scroll to position [157, 0]
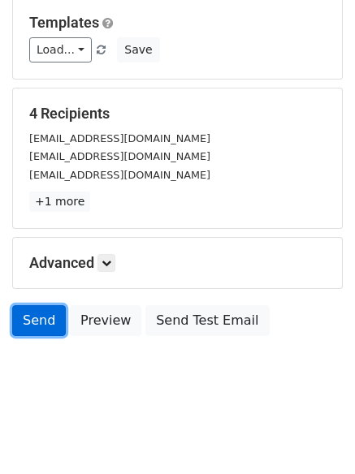
click at [39, 325] on link "Send" at bounding box center [39, 320] width 54 height 31
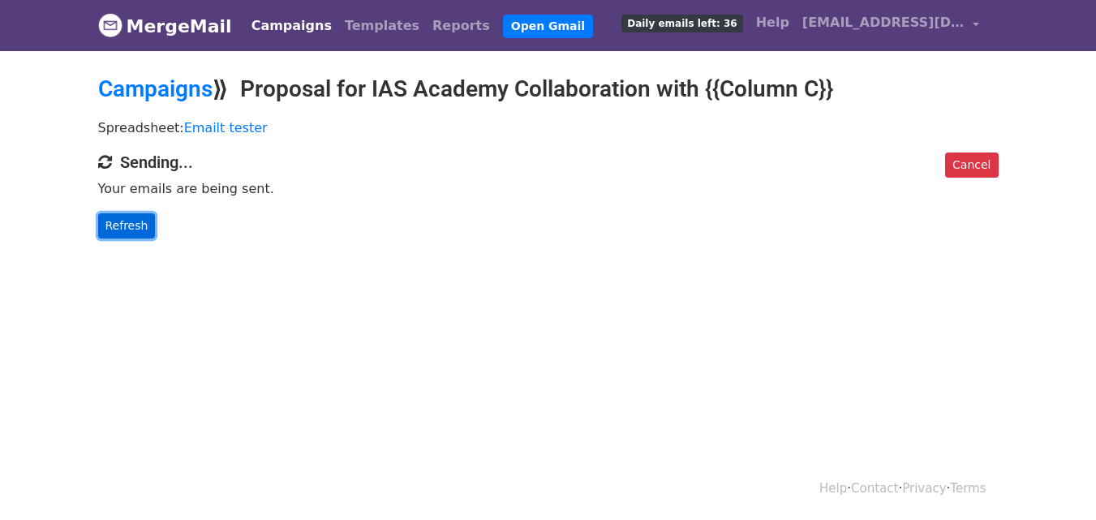
click at [110, 220] on link "Refresh" at bounding box center [127, 225] width 58 height 25
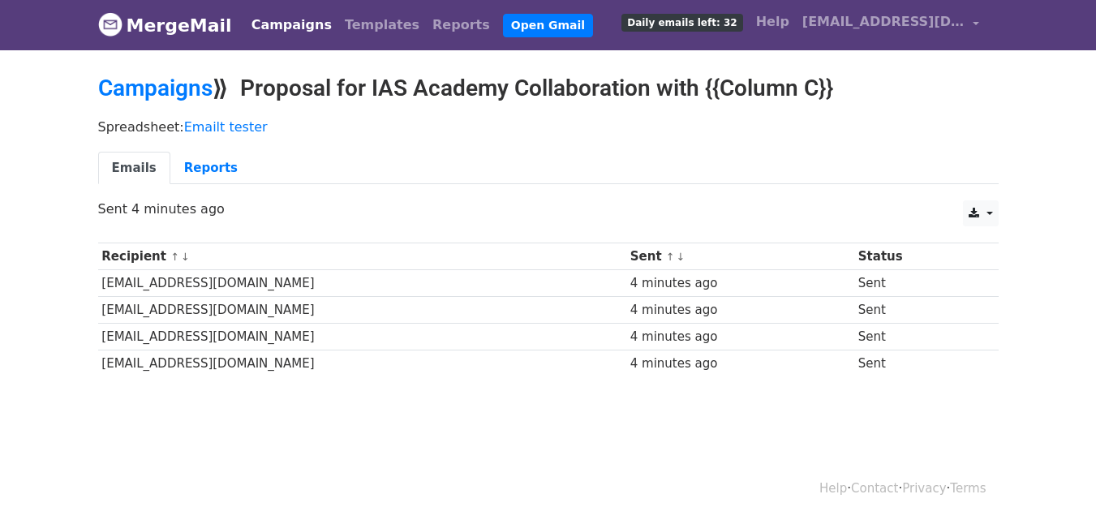
scroll to position [2, 0]
